Goal: Task Accomplishment & Management: Manage account settings

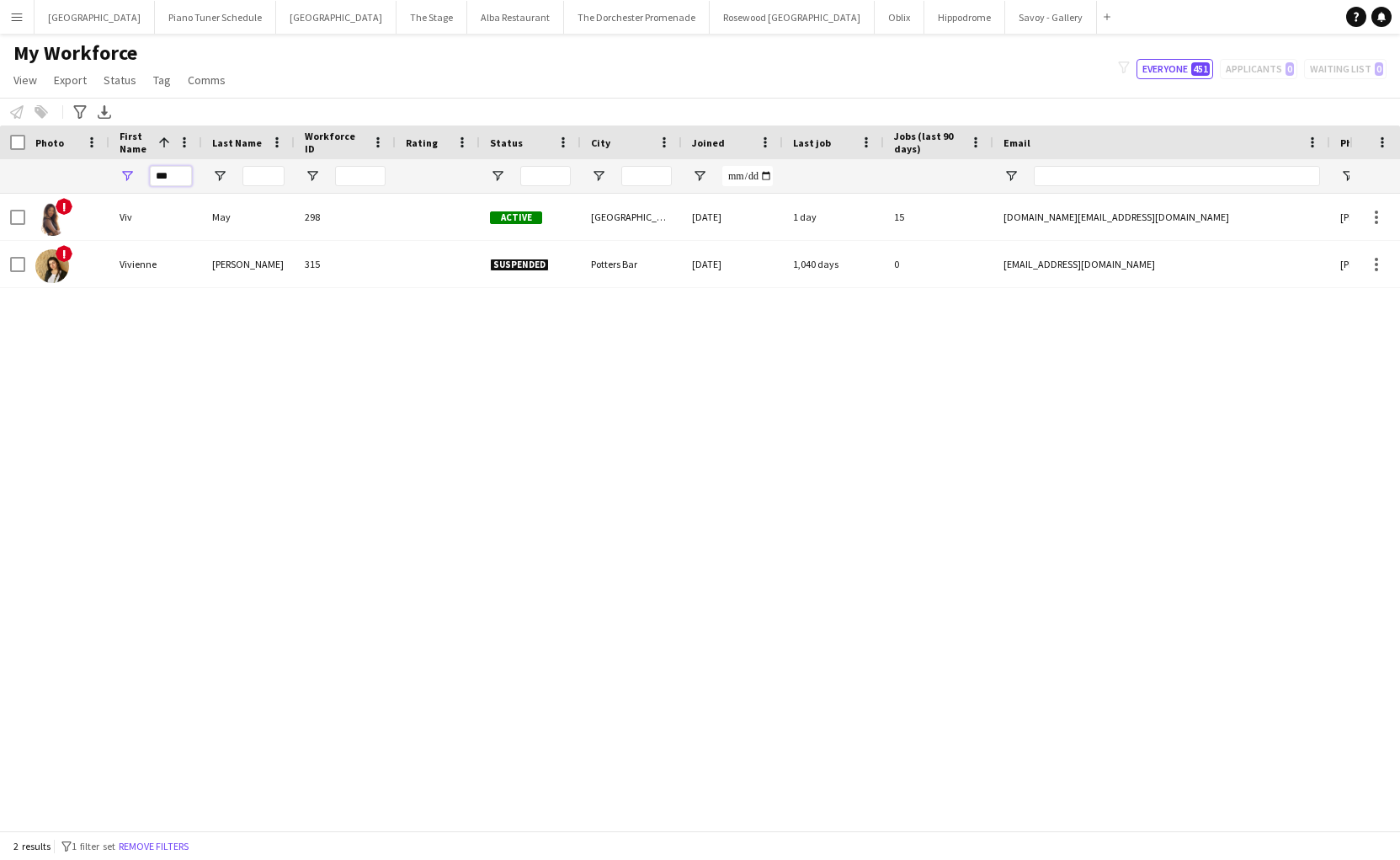
click at [179, 180] on input "***" at bounding box center [171, 175] width 42 height 20
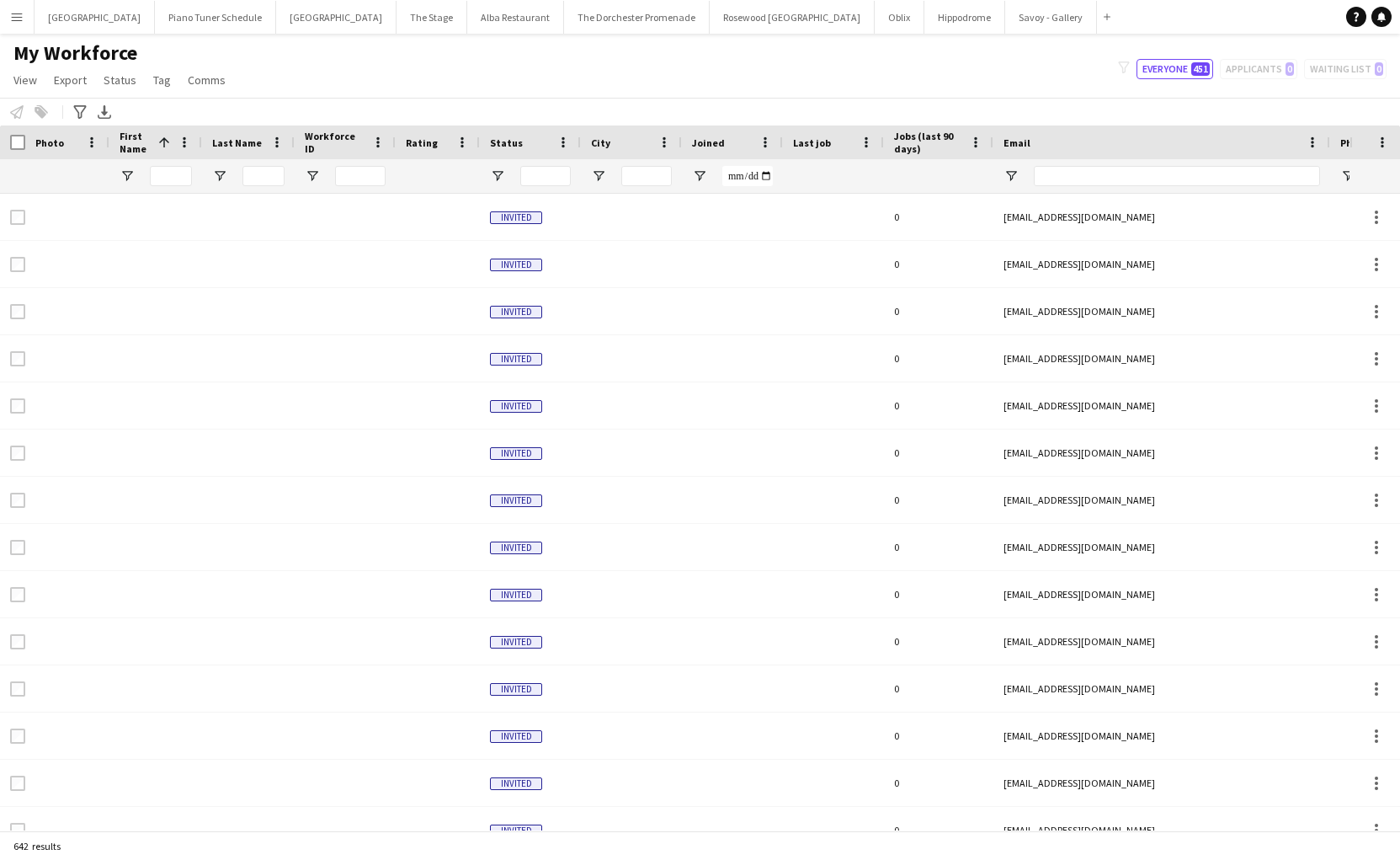
click at [30, 21] on button "Menu" at bounding box center [16, 16] width 34 height 34
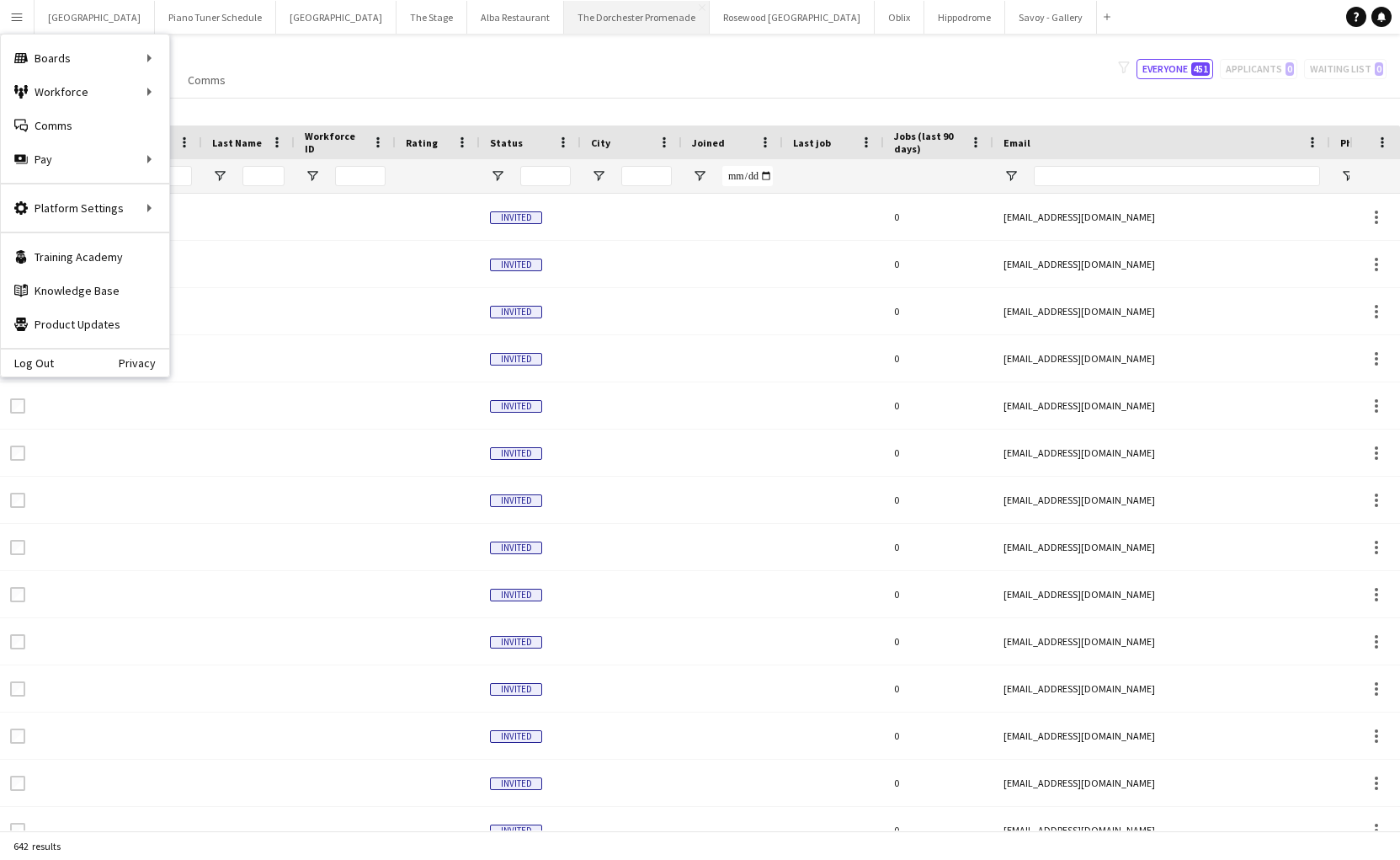
click at [595, 26] on button "The Dorchester Promenade Close" at bounding box center [636, 17] width 145 height 33
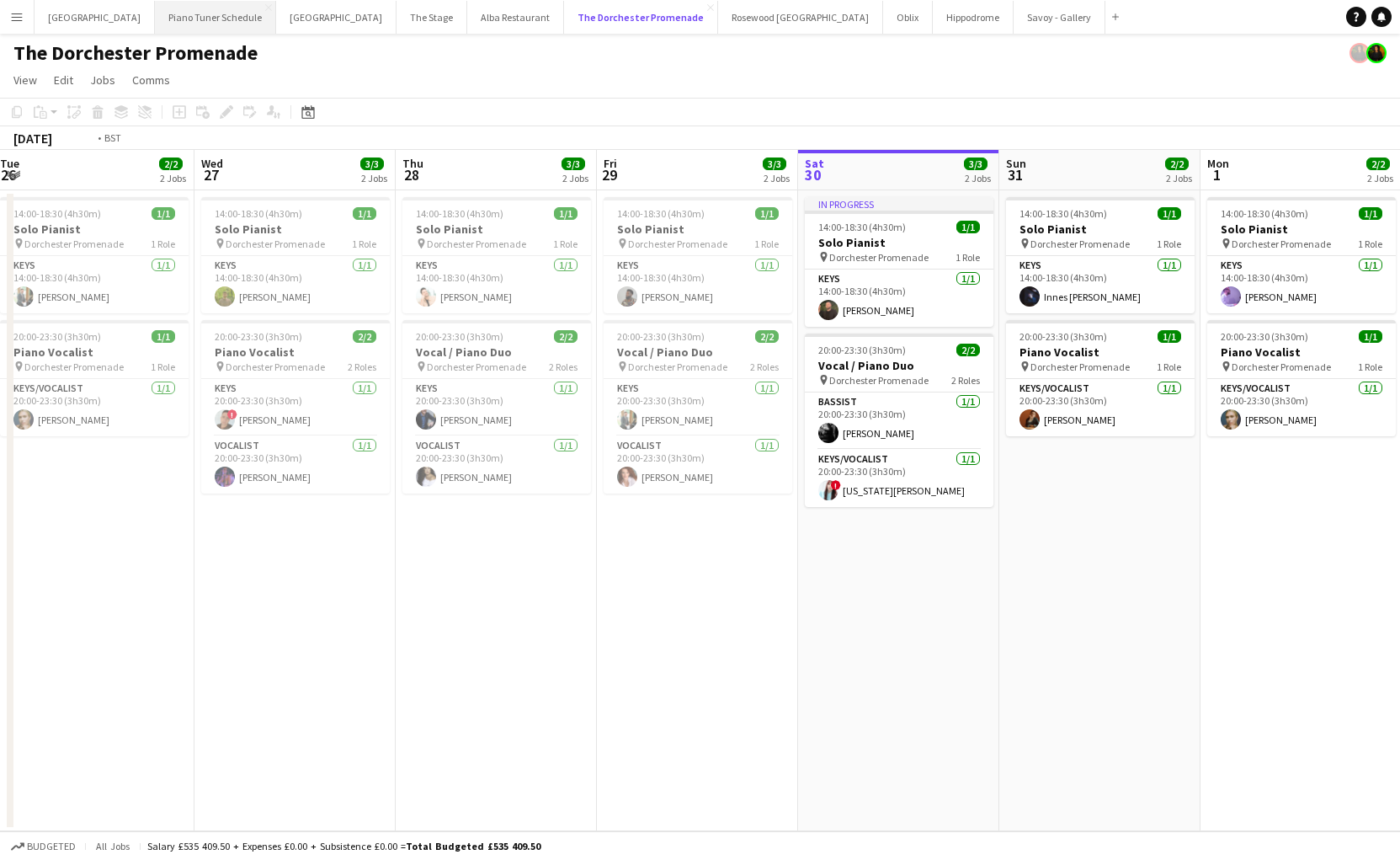
scroll to position [0, 353]
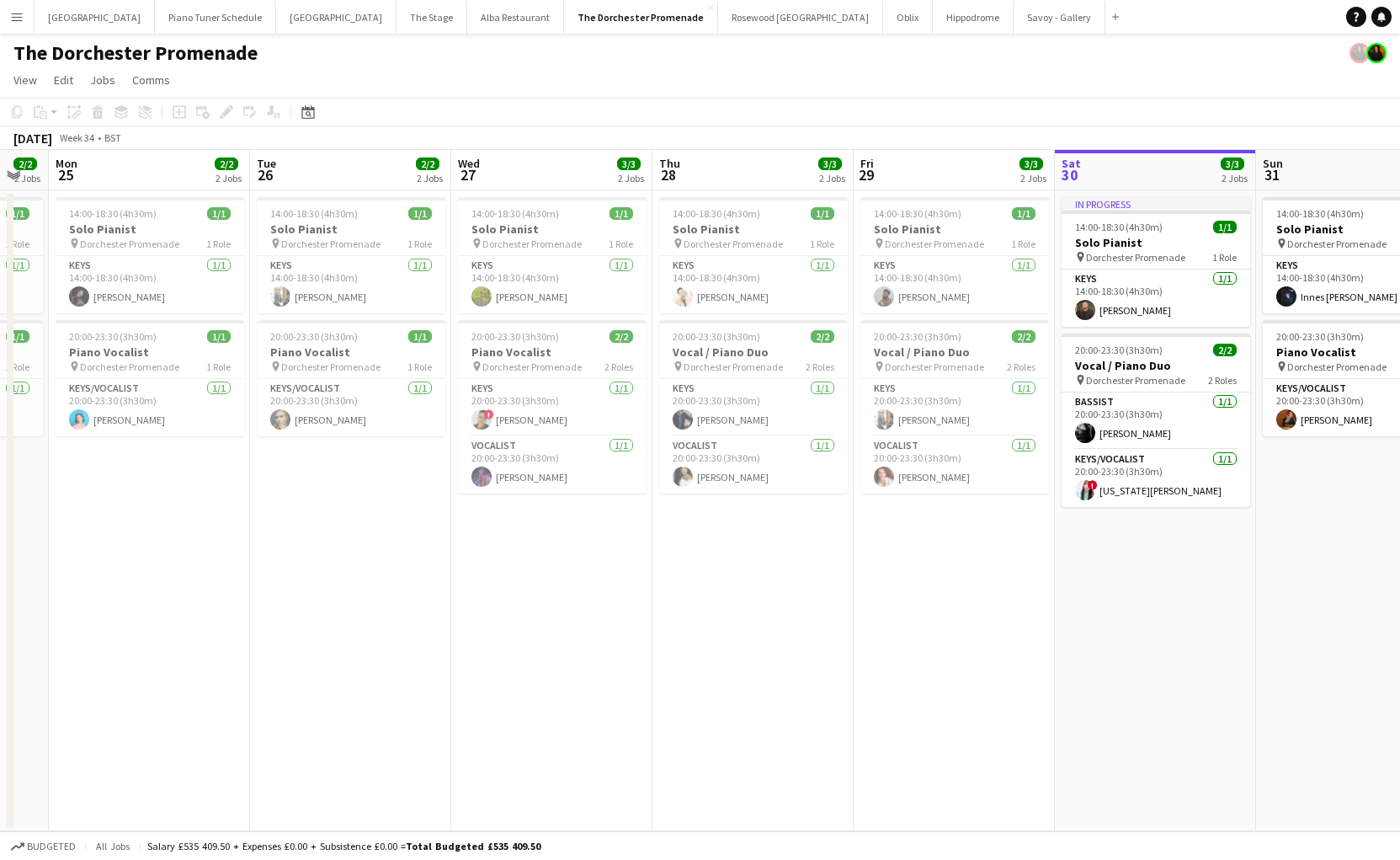
drag, startPoint x: 30, startPoint y: 14, endPoint x: 21, endPoint y: 24, distance: 13.5
click at [30, 14] on button "Menu" at bounding box center [16, 16] width 34 height 34
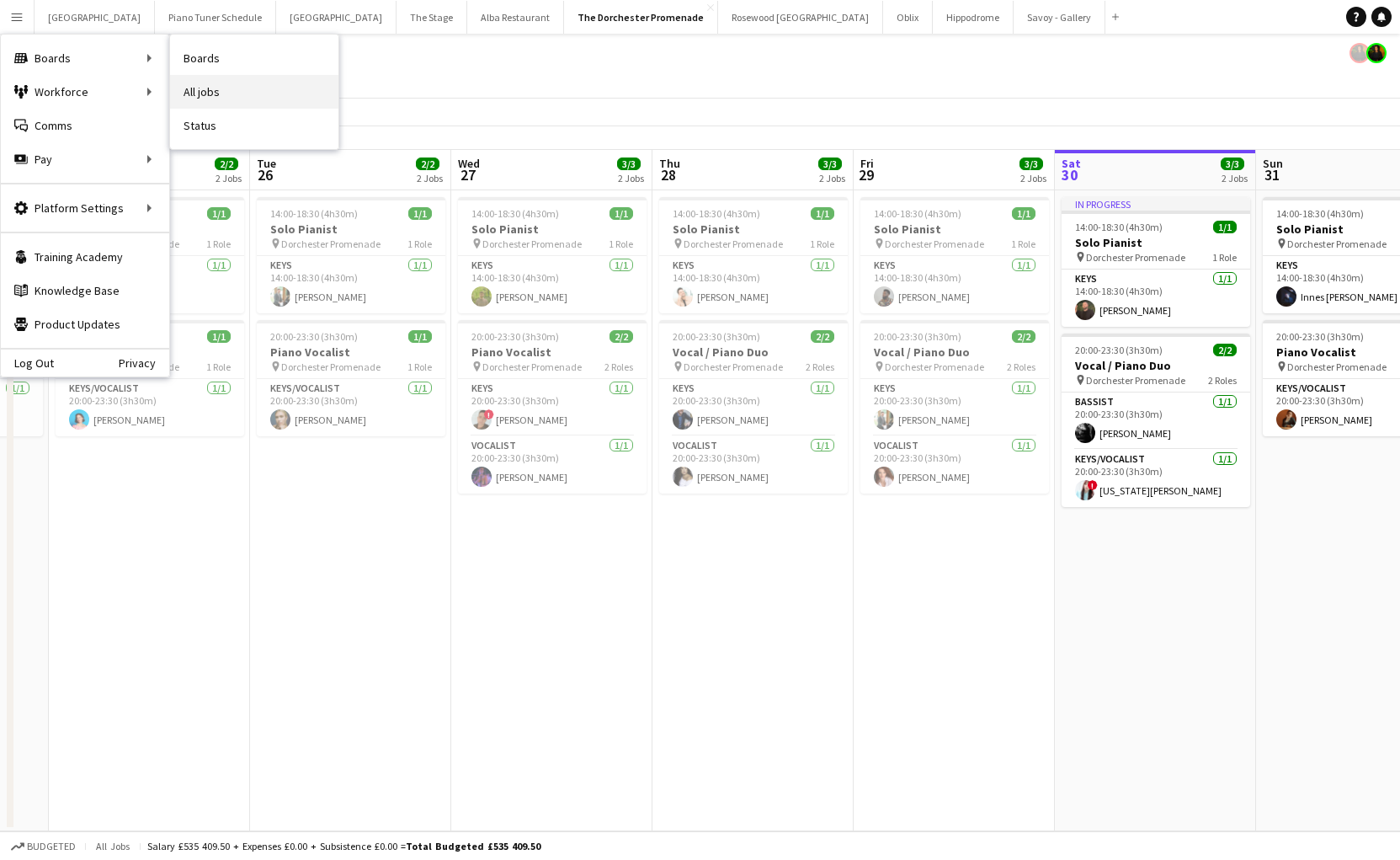
click at [197, 104] on link "All jobs" at bounding box center [254, 91] width 169 height 34
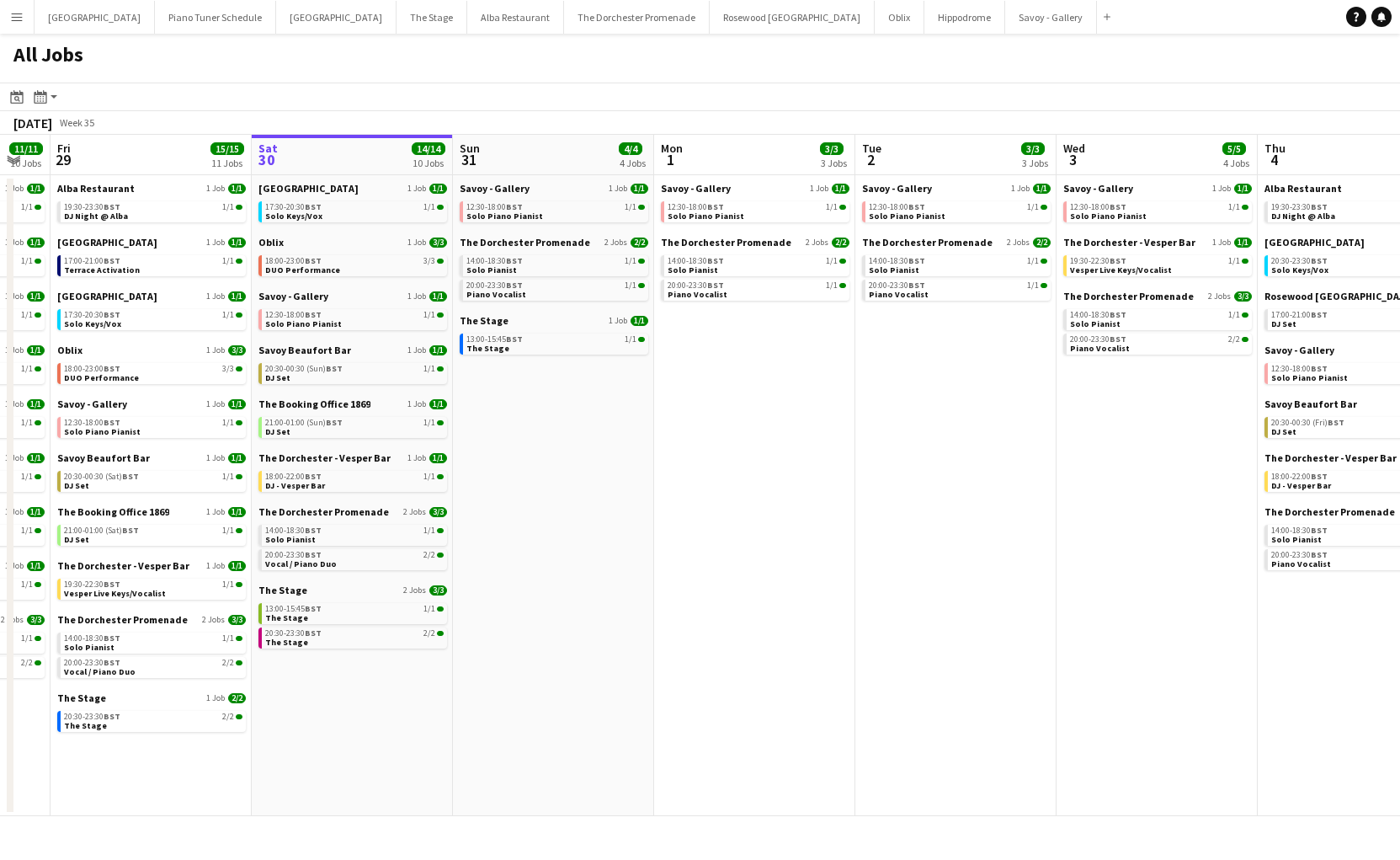
scroll to position [0, 345]
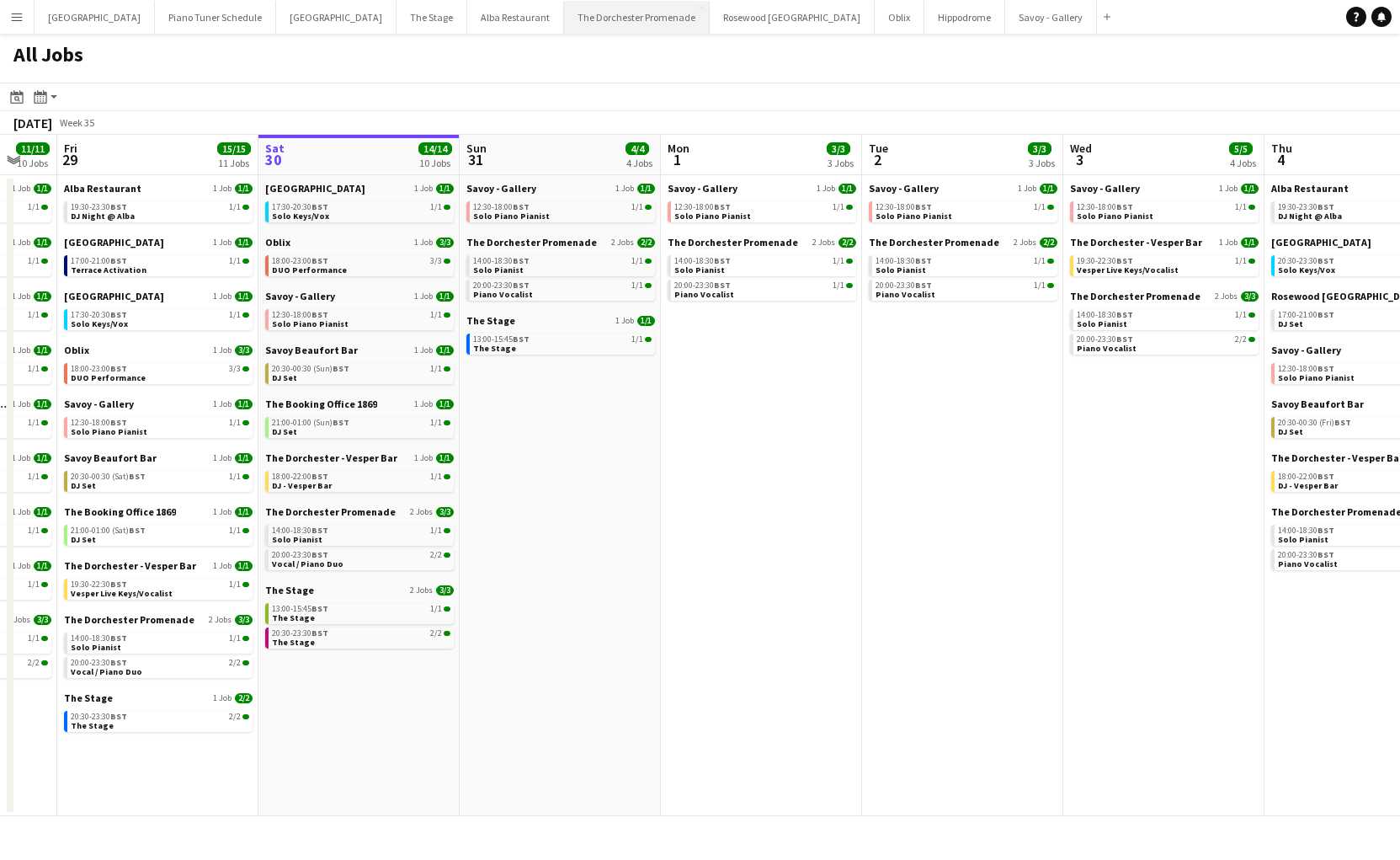
click at [586, 18] on button "The Dorchester Promenade Close" at bounding box center [636, 17] width 145 height 33
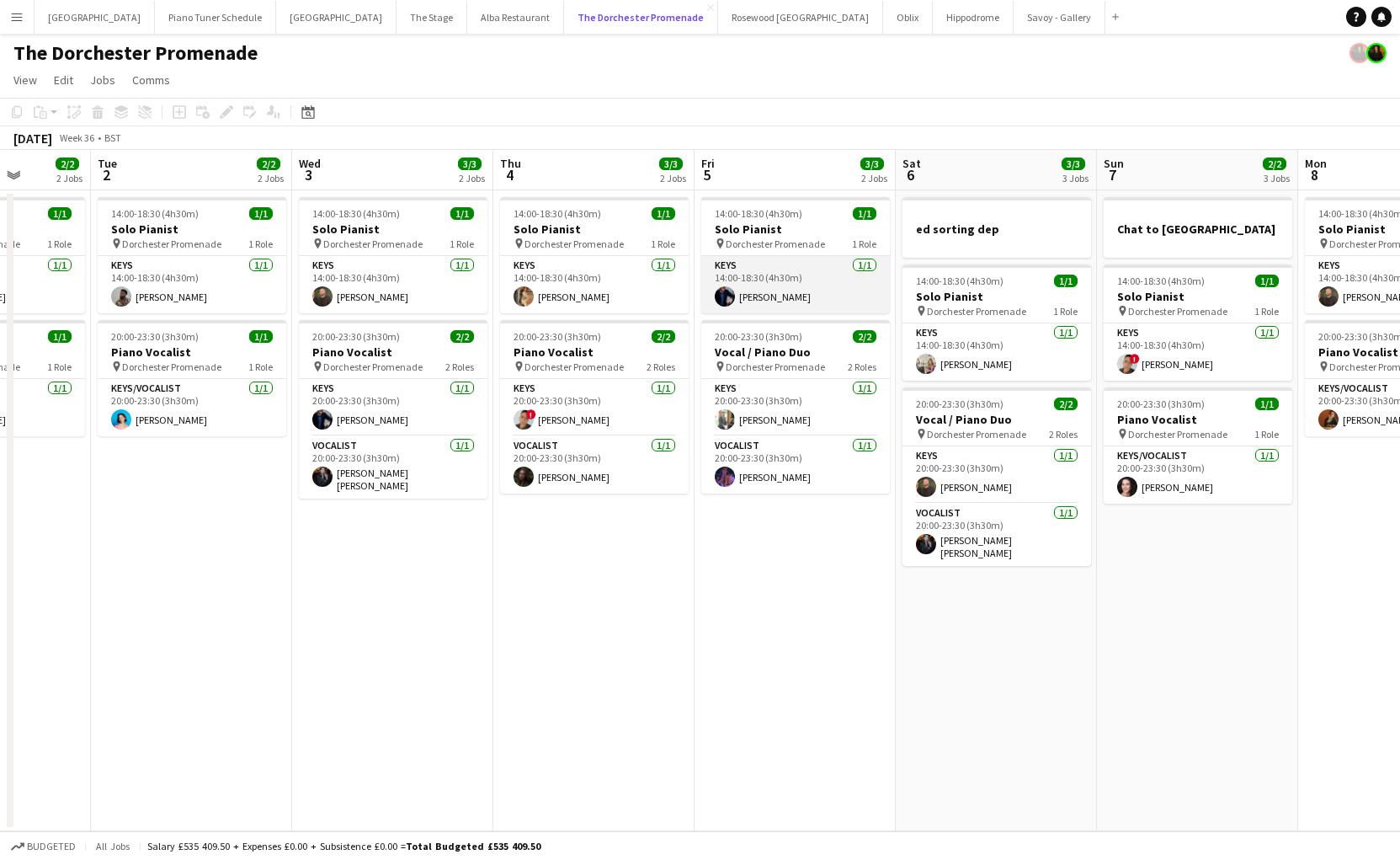
scroll to position [0, 506]
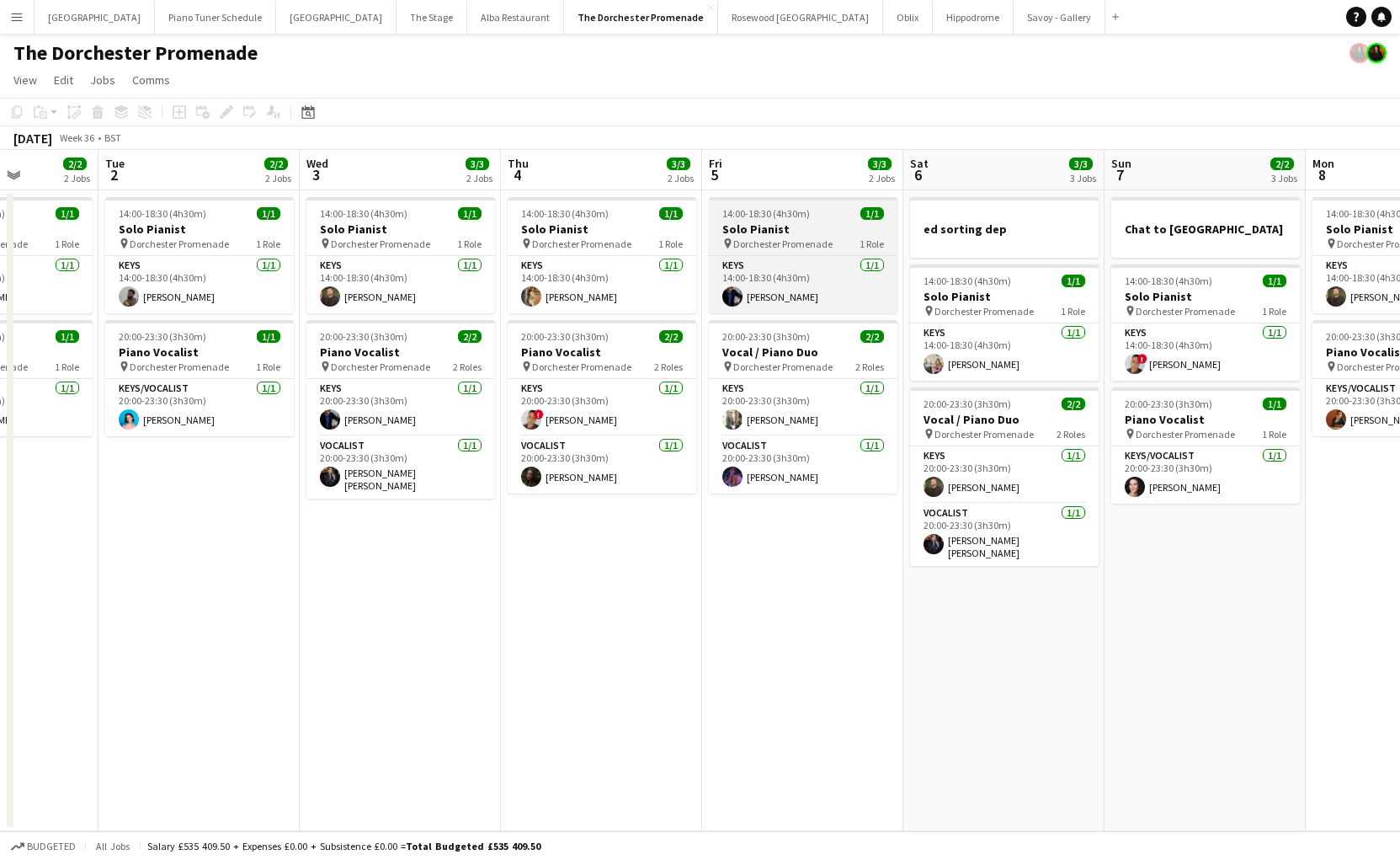
click at [819, 228] on h3 "Solo Pianist" at bounding box center [803, 229] width 189 height 15
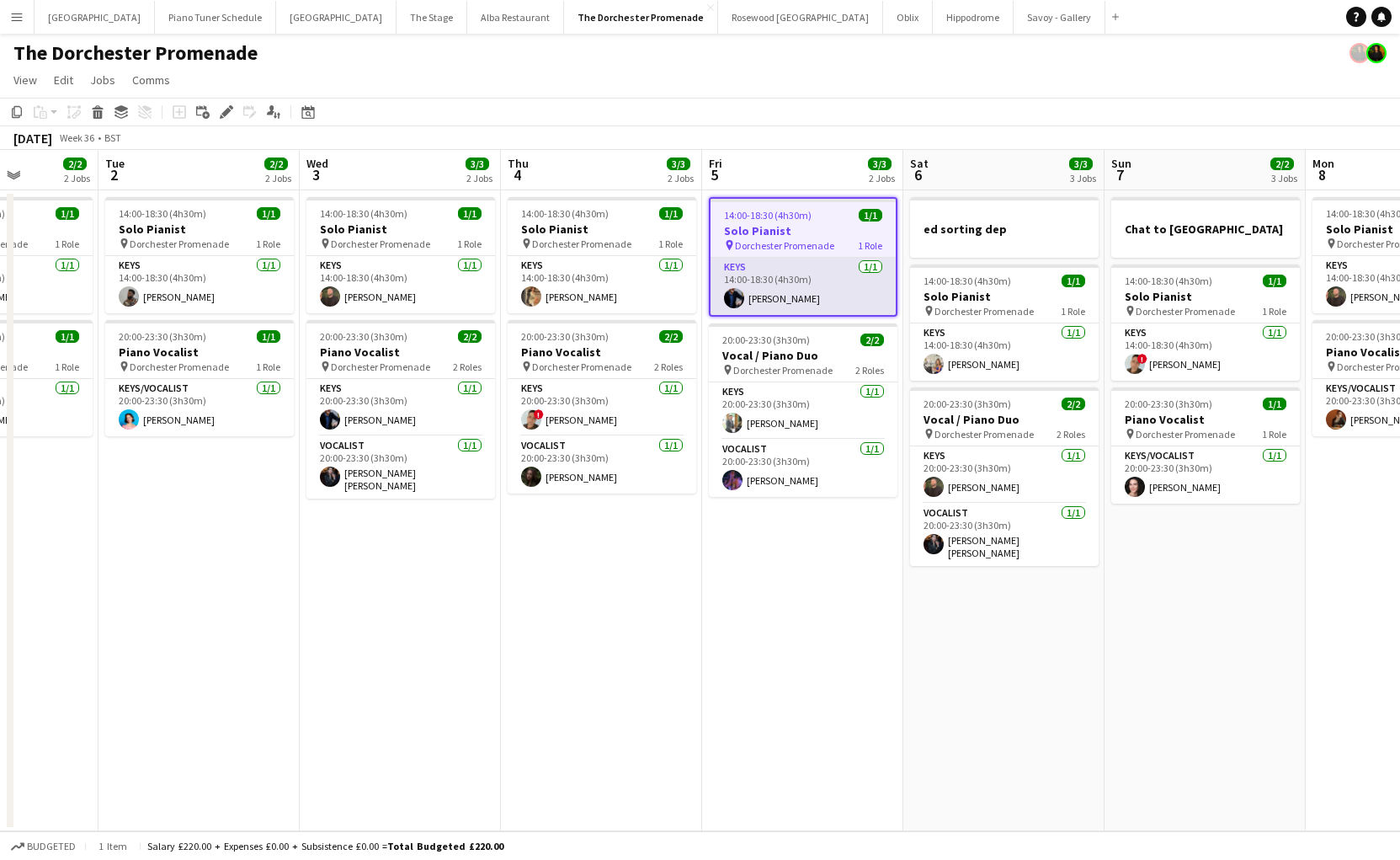
click at [800, 286] on app-card-role "Keys [DATE] 14:00-18:30 (4h30m) [PERSON_NAME]" at bounding box center [803, 286] width 185 height 57
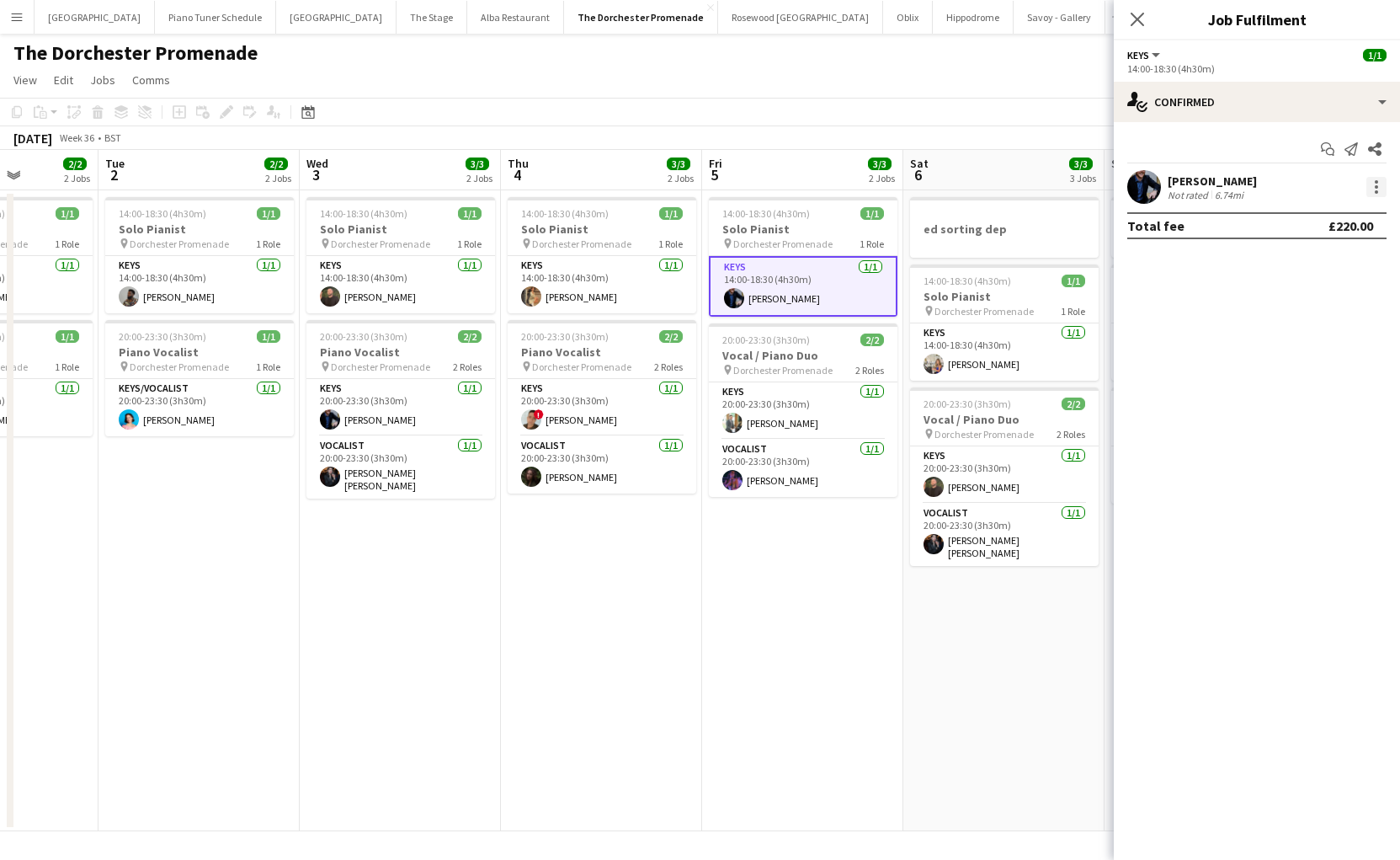
click at [1373, 178] on div at bounding box center [1376, 187] width 20 height 20
click at [1208, 374] on div at bounding box center [700, 430] width 1400 height 860
click at [1378, 191] on div at bounding box center [1376, 187] width 20 height 20
click at [1316, 356] on button "Start chat" at bounding box center [1321, 339] width 131 height 40
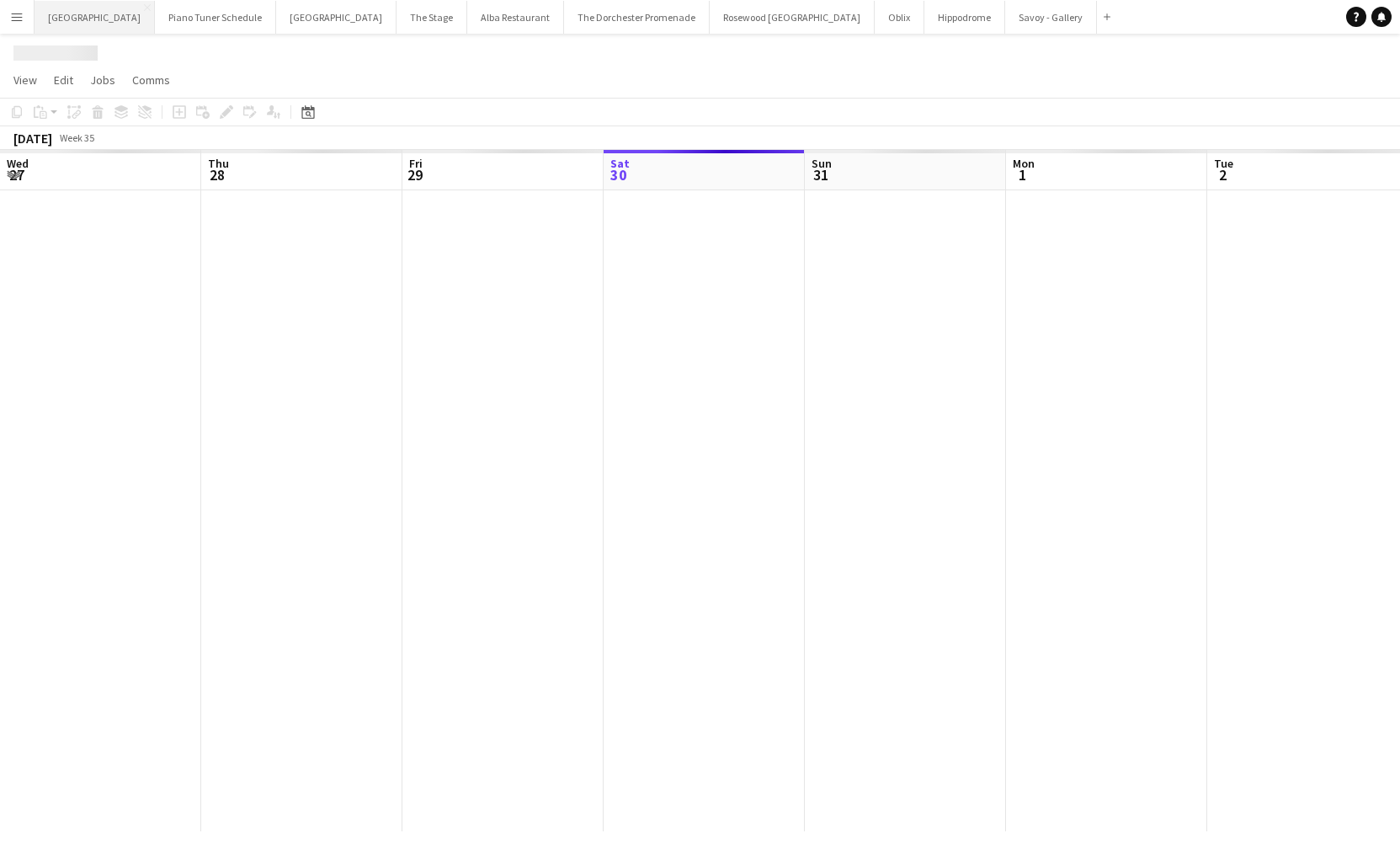
scroll to position [0, 402]
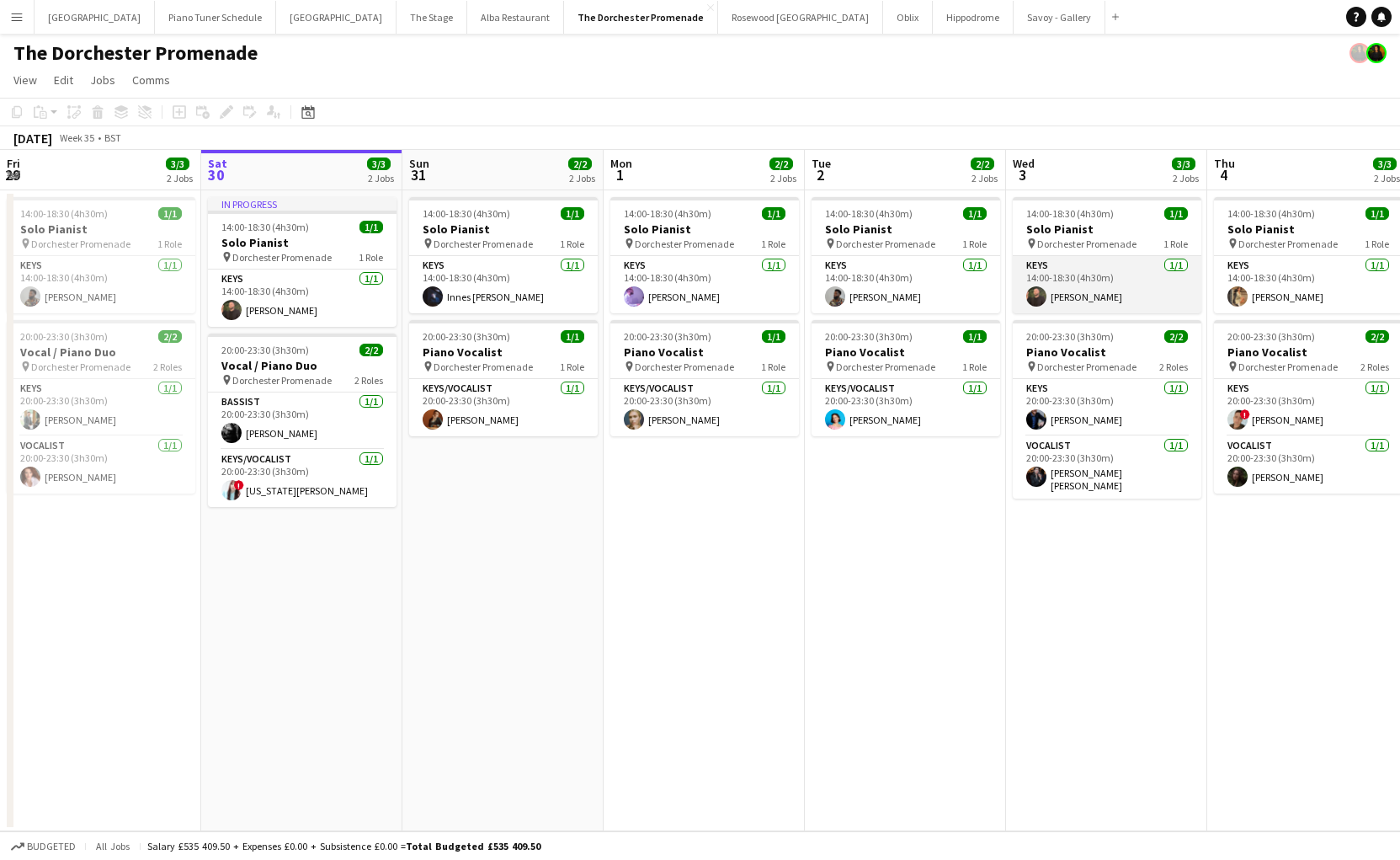
click at [1119, 291] on app-card-role "Keys [DATE] 14:00-18:30 (4h30m) [PERSON_NAME]" at bounding box center [1107, 284] width 189 height 57
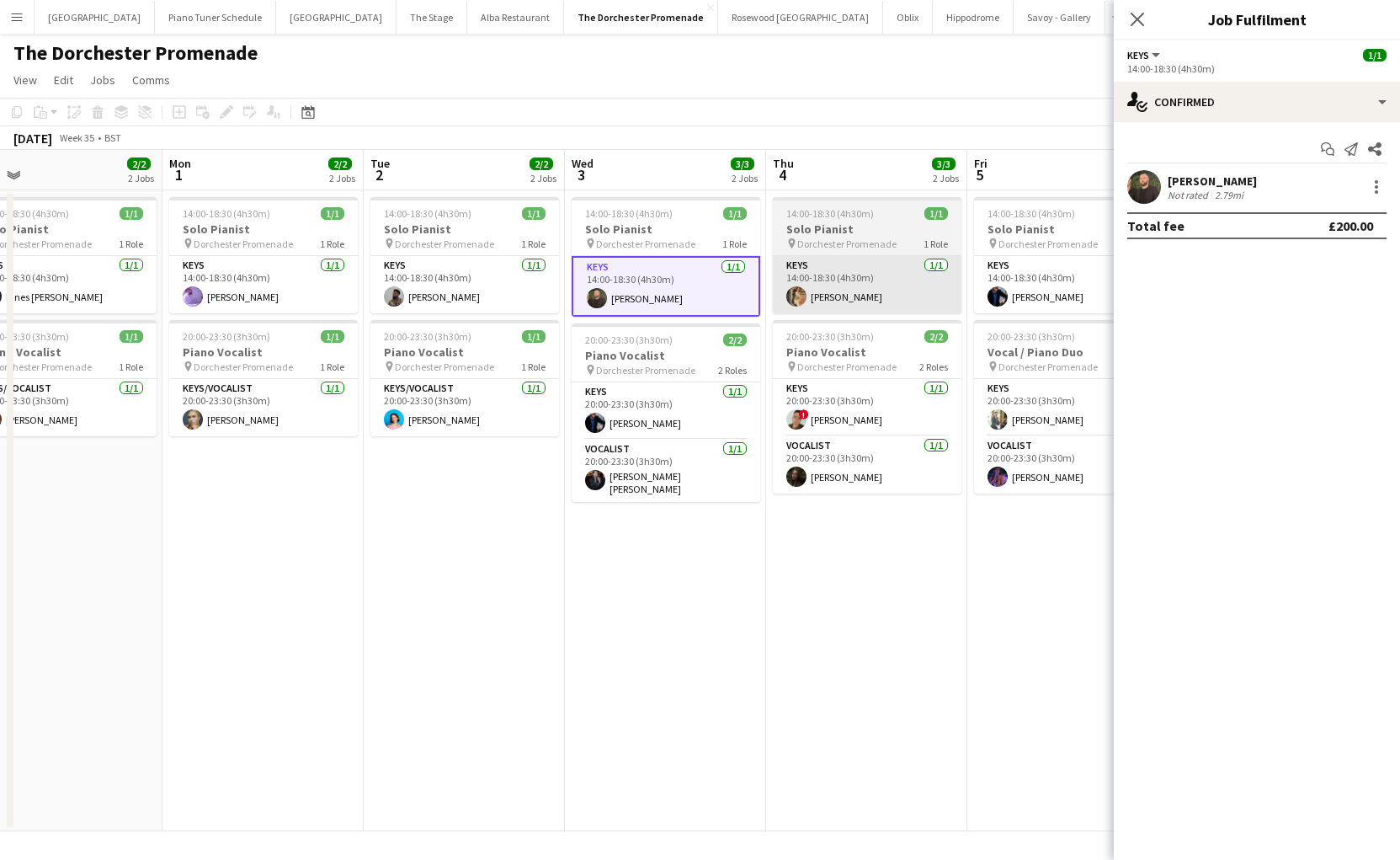
scroll to position [0, 646]
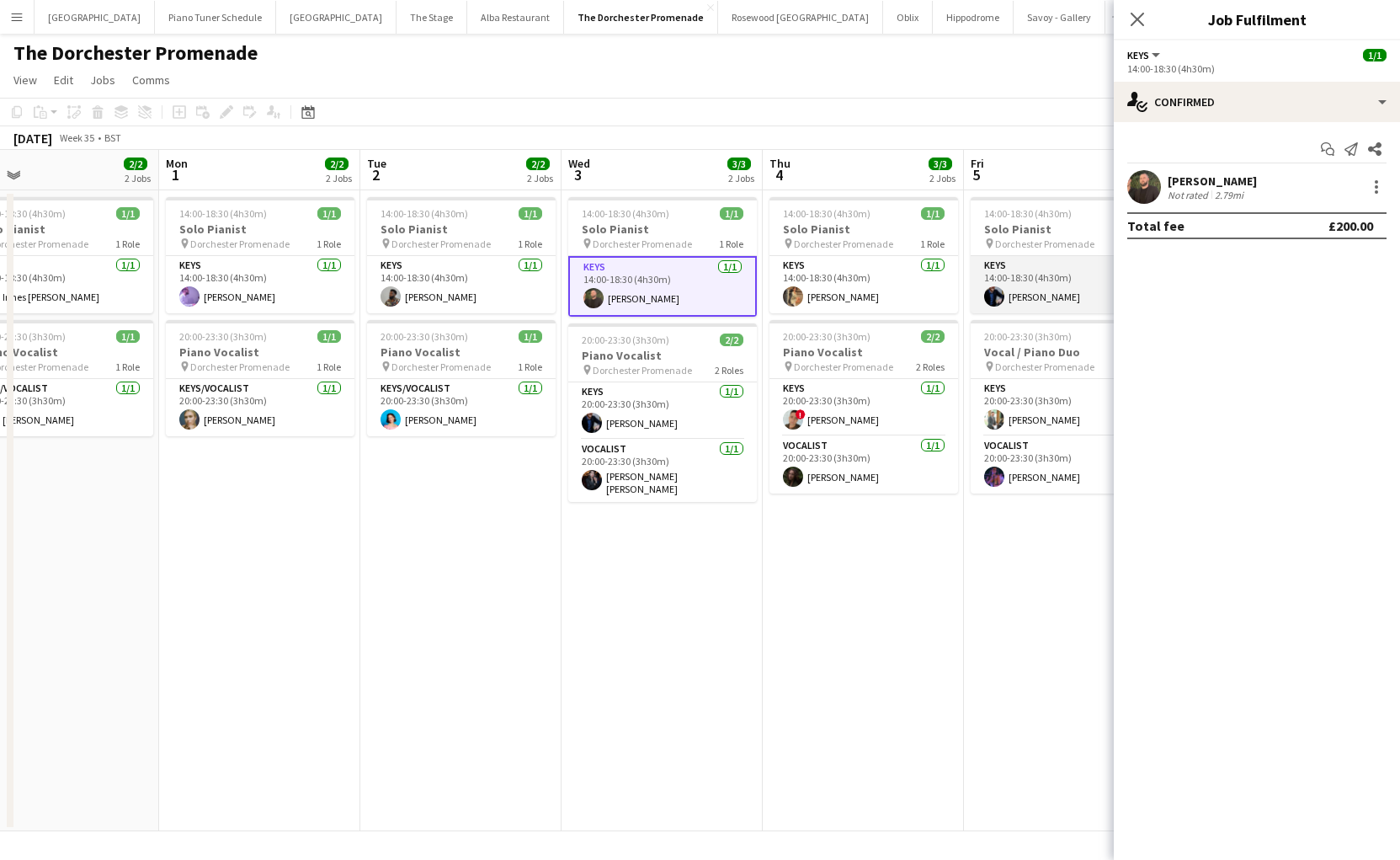
click at [1001, 288] on app-card-role "Keys [DATE] 14:00-18:30 (4h30m) [PERSON_NAME]" at bounding box center [1065, 284] width 189 height 57
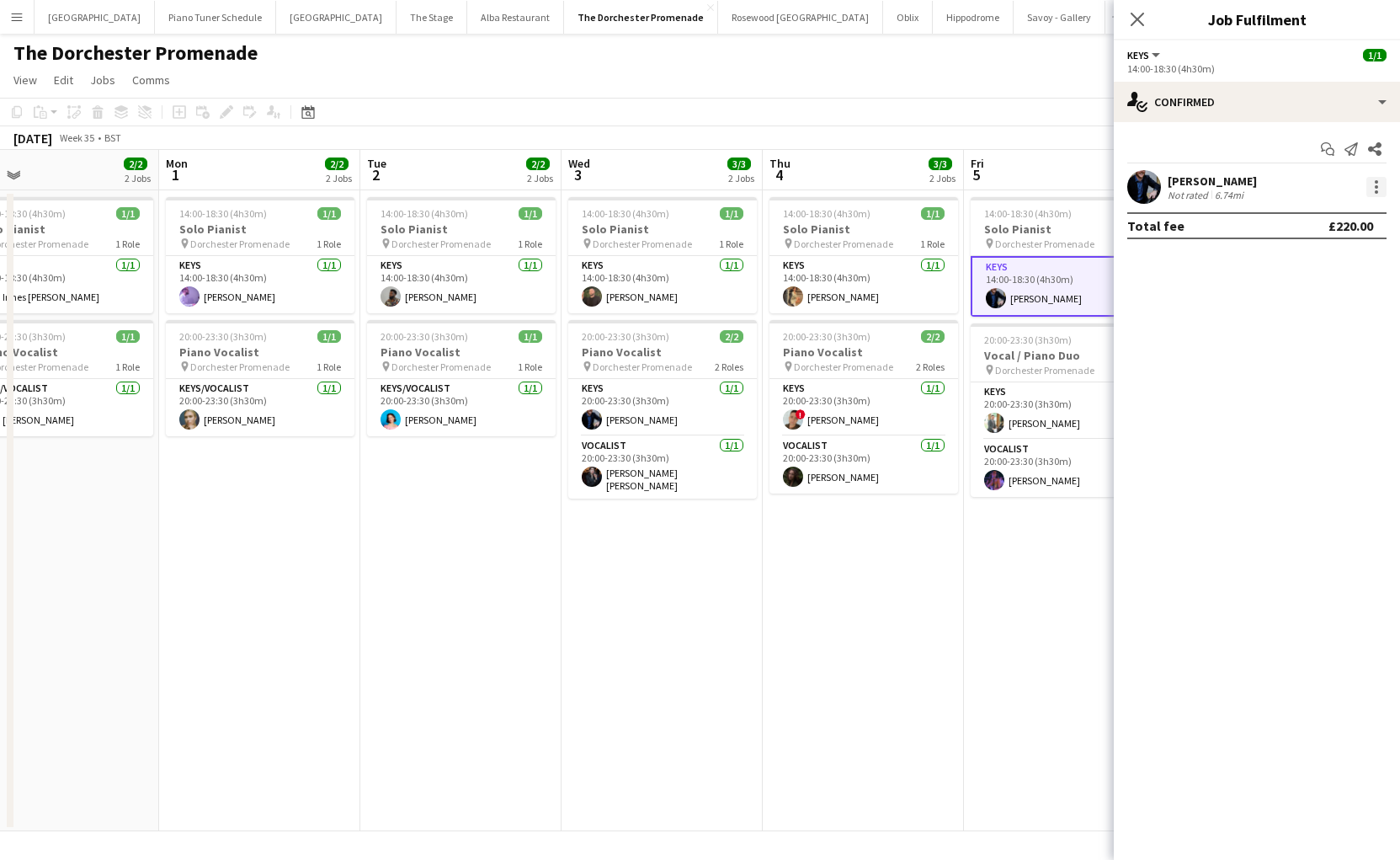
click at [1376, 187] on div at bounding box center [1376, 186] width 3 height 3
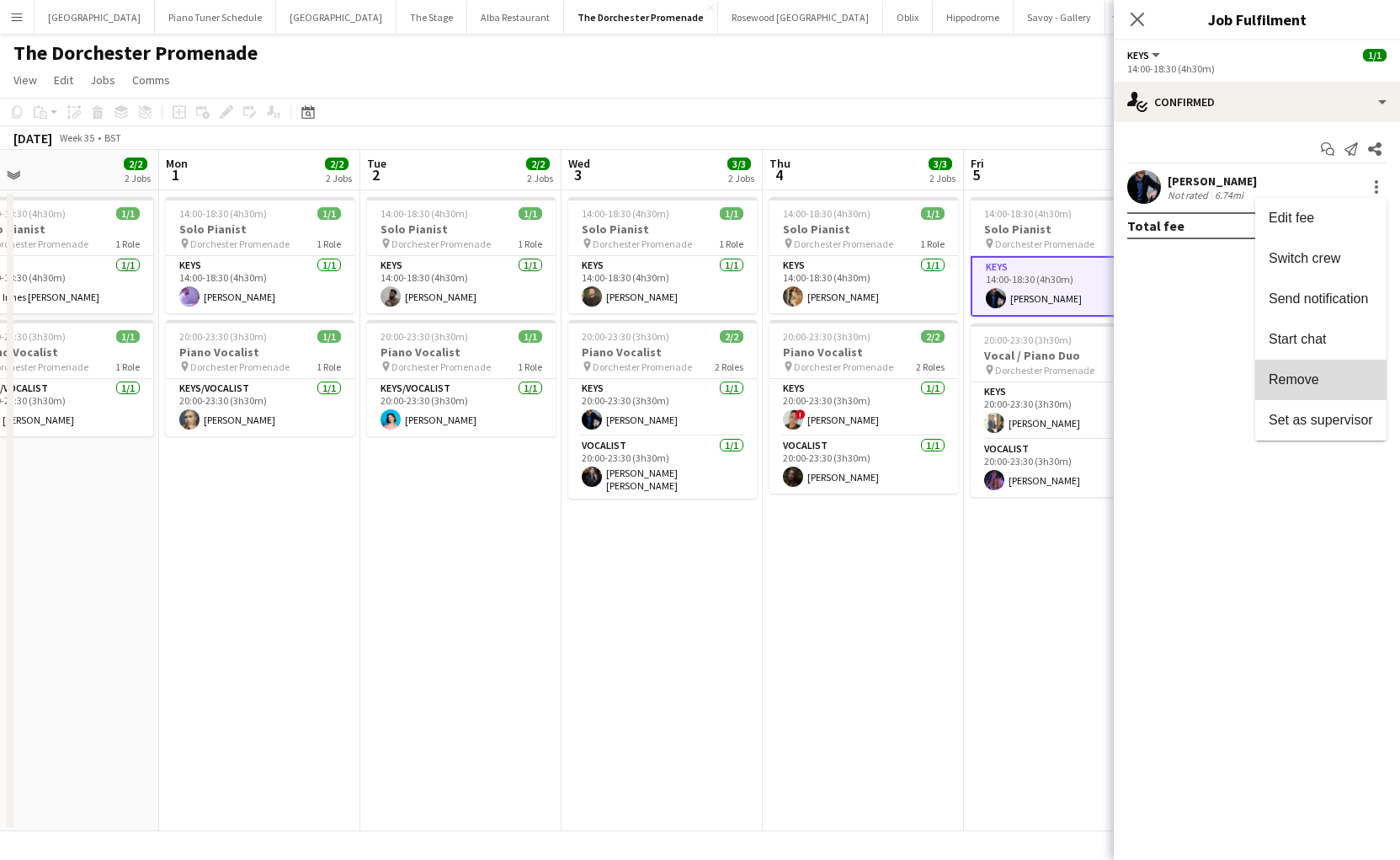
click at [1316, 376] on span "Remove" at bounding box center [1294, 378] width 50 height 14
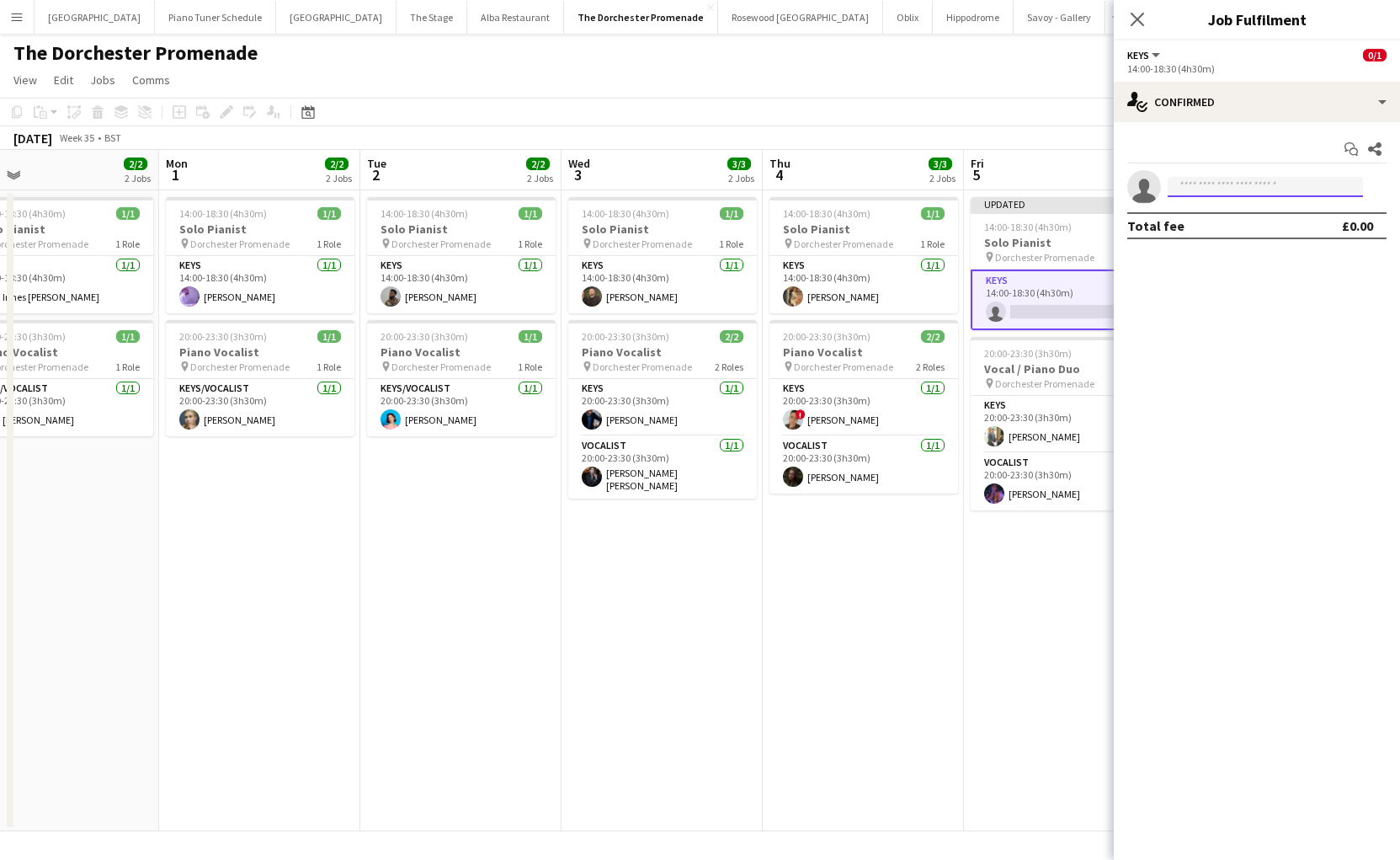
click at [1218, 177] on input at bounding box center [1265, 187] width 195 height 20
type input "*****"
click at [1238, 231] on span "[PHONE_NUMBER]" at bounding box center [1265, 238] width 169 height 13
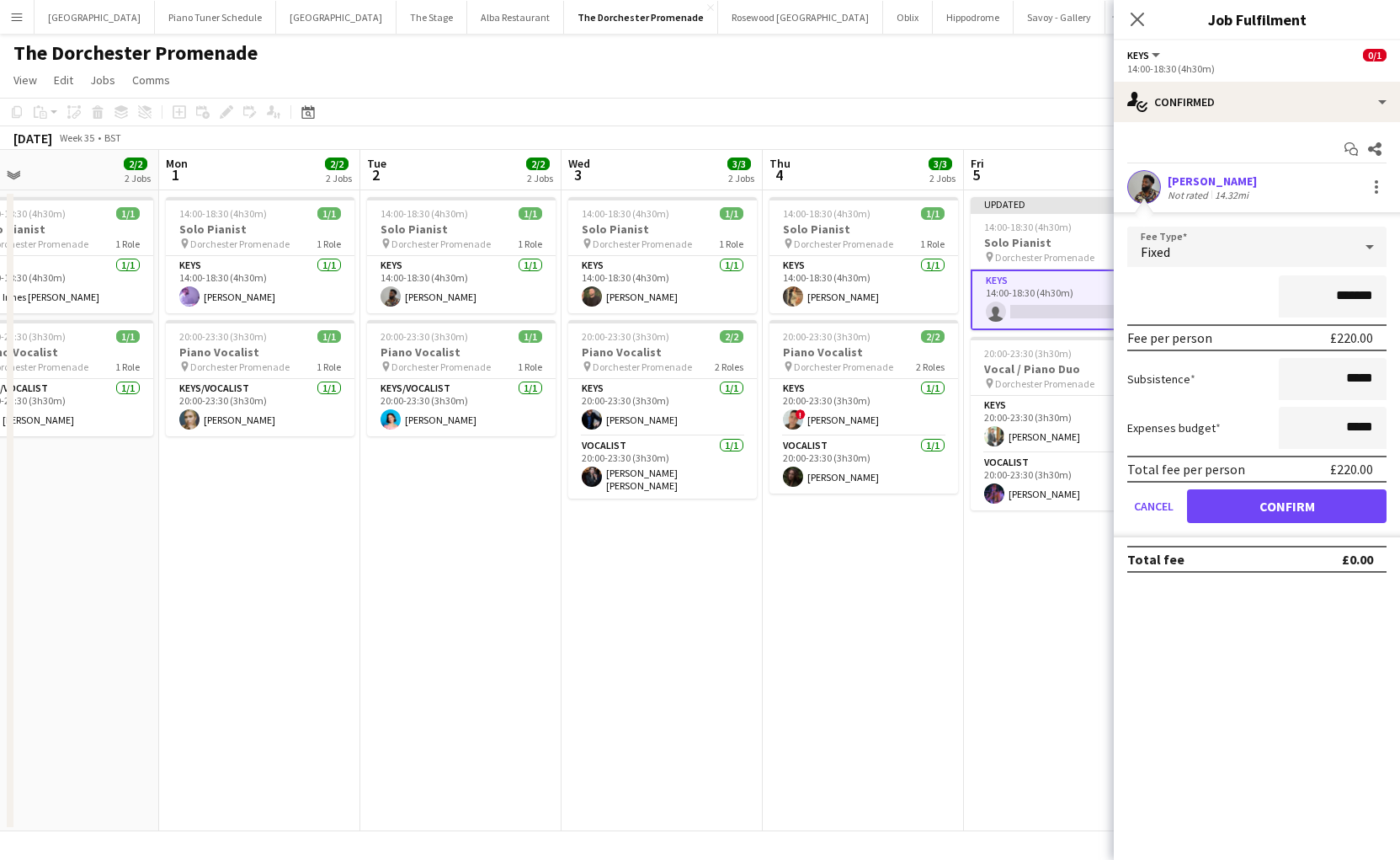
click at [1249, 660] on mat-expansion-panel "check Confirmed Start chat Share [PERSON_NAME] Not rated 14.32mi Fee Type Fixed…" at bounding box center [1257, 491] width 286 height 738
click at [1294, 509] on button "Confirm" at bounding box center [1286, 506] width 199 height 34
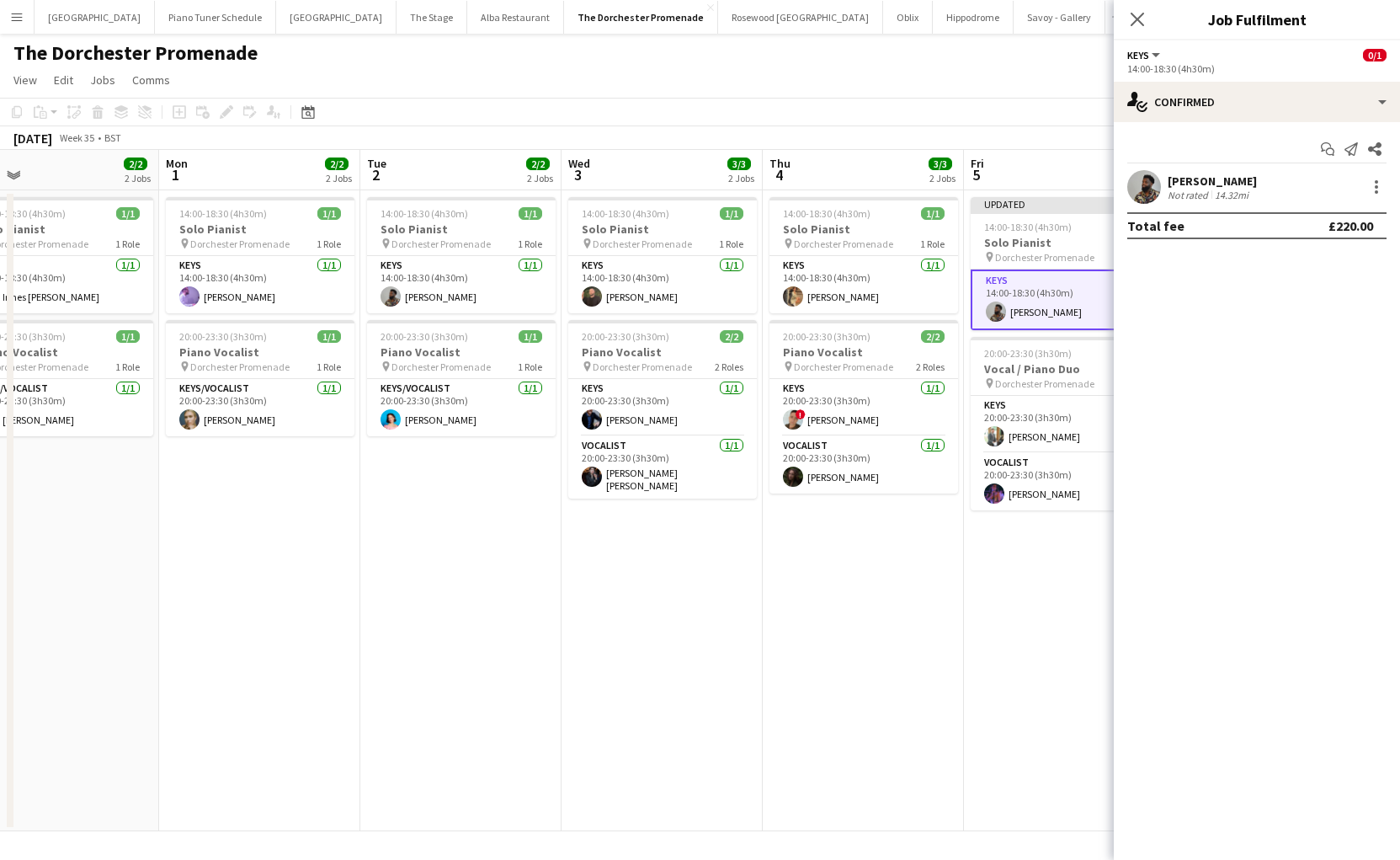
click at [973, 602] on app-date-cell "Updated 14:00-18:30 (4h30m) 1/1 Solo Pianist pin Dorchester Promenade 1 Role Ke…" at bounding box center [1064, 510] width 201 height 640
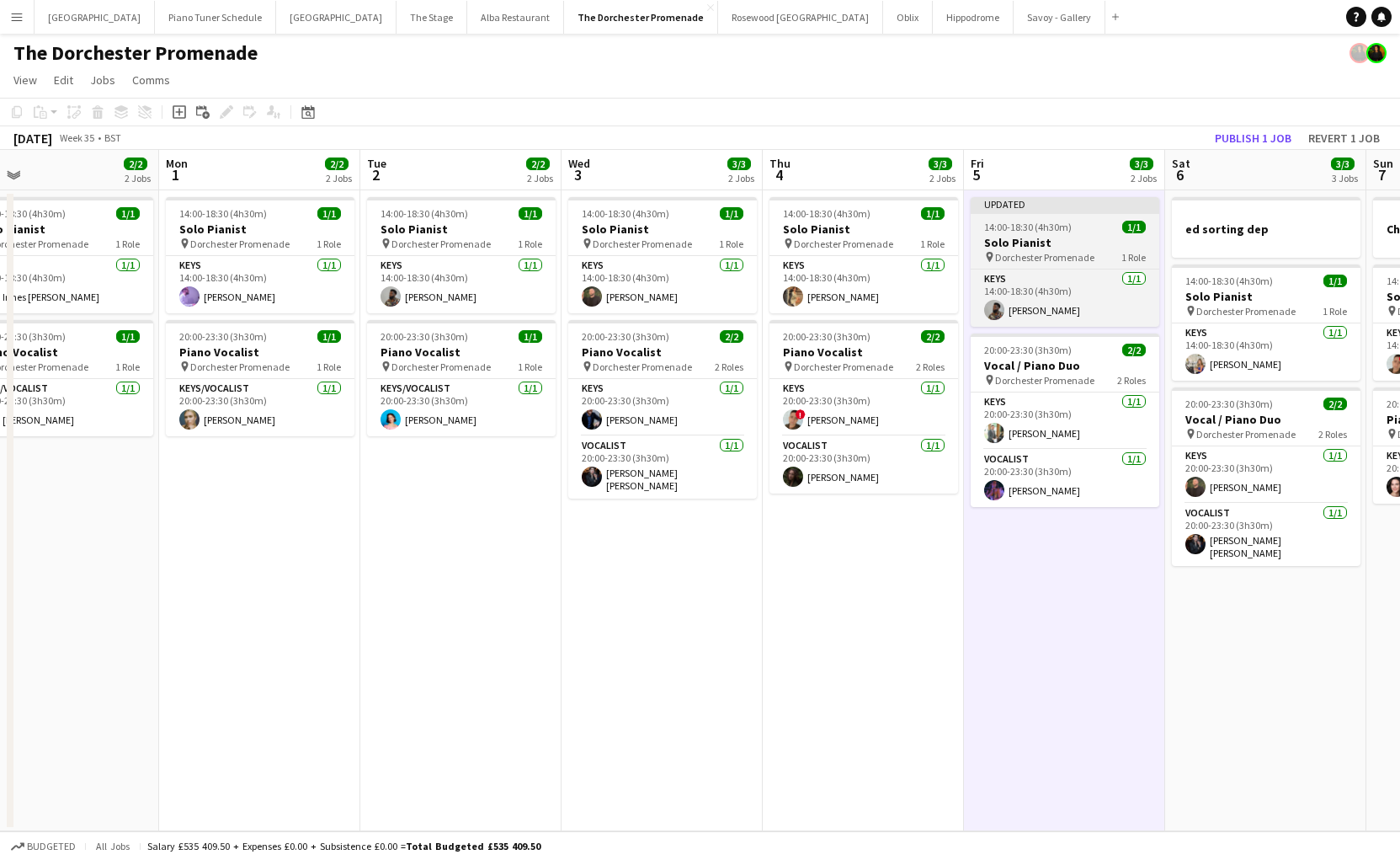
click at [1072, 235] on h3 "Solo Pianist" at bounding box center [1065, 243] width 189 height 15
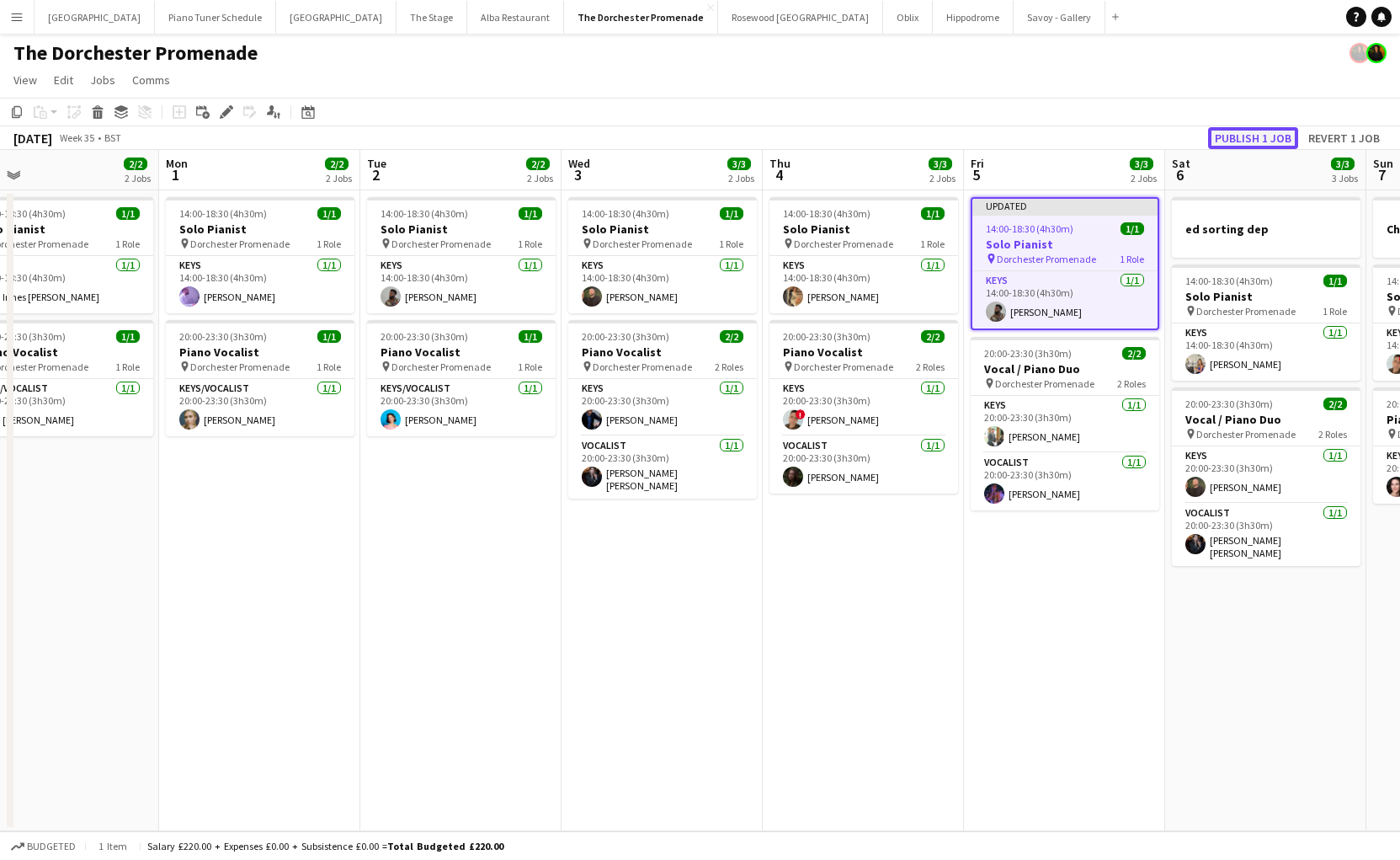
click at [1256, 131] on button "Publish 1 job" at bounding box center [1254, 138] width 91 height 22
